Goal: Information Seeking & Learning: Learn about a topic

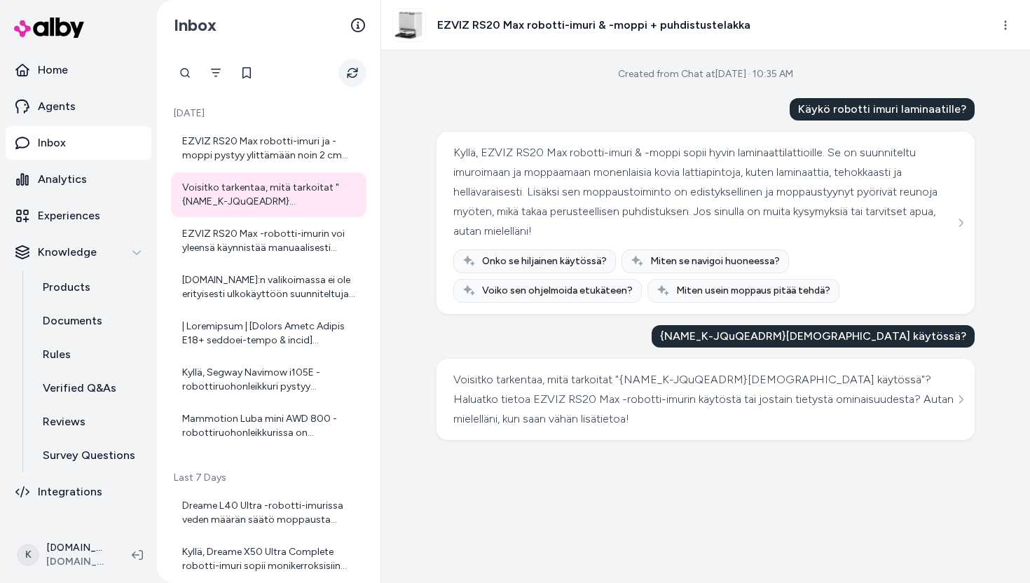
click at [357, 69] on icon "Refresh" at bounding box center [352, 73] width 11 height 11
click at [355, 62] on button "Refresh" at bounding box center [353, 73] width 28 height 28
click at [294, 151] on div "EZVIZ RS20 Max robotti-imuri ja -moppi pystyy ylittämään noin 2 cm korkuiset ky…" at bounding box center [270, 149] width 176 height 28
